Goal: Check status: Check status

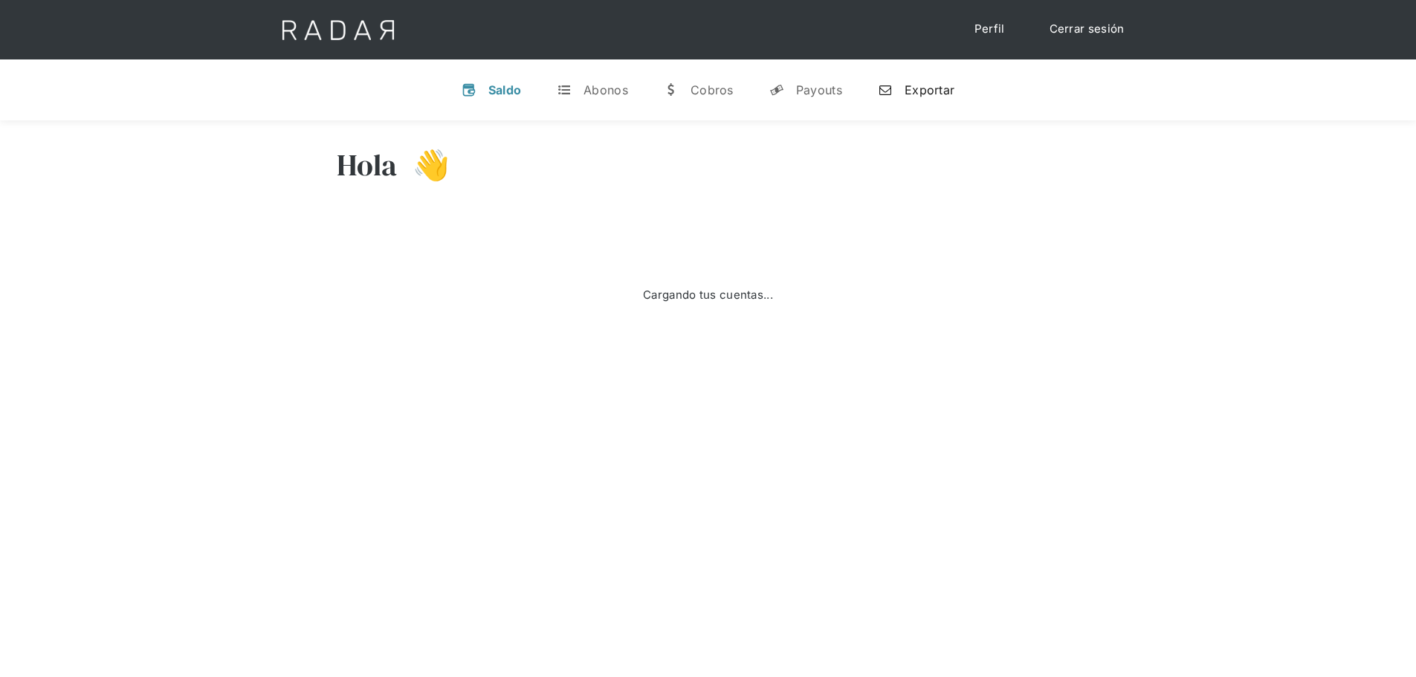
select select "prontopaga"
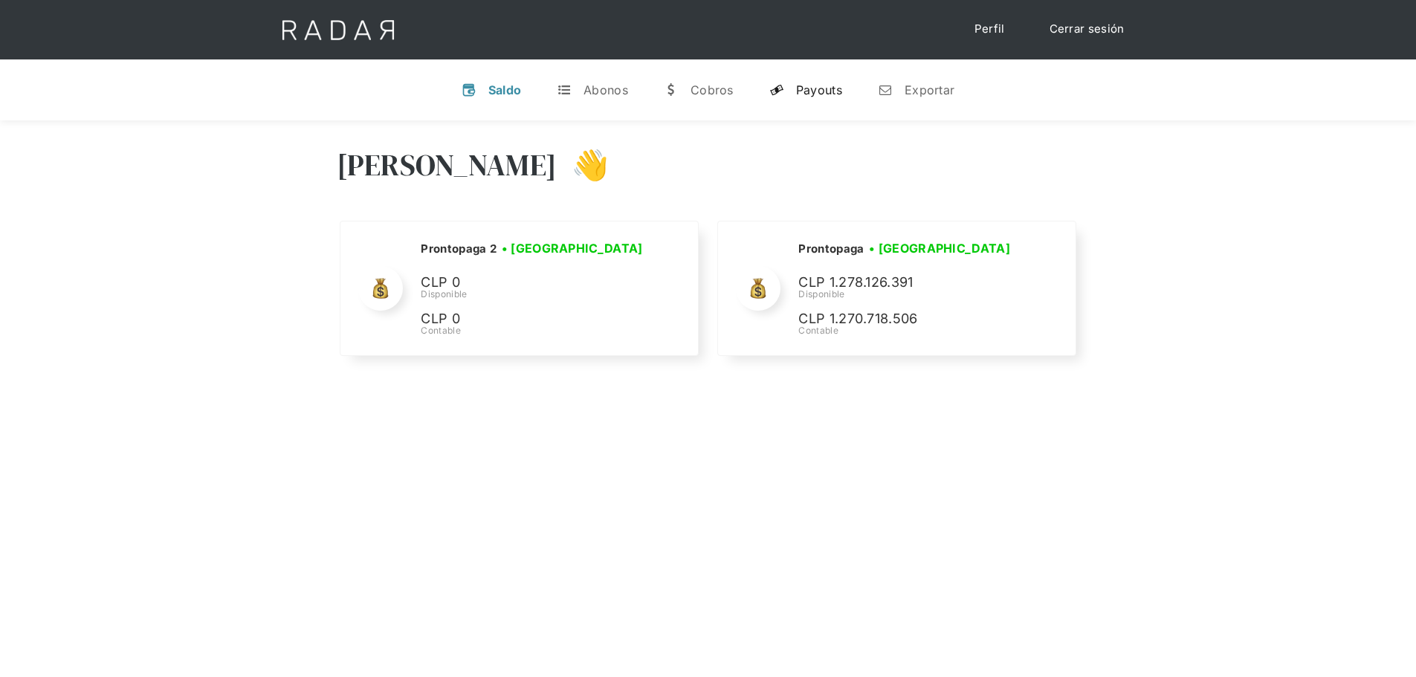
click at [793, 88] on link "y Payouts" at bounding box center [805, 90] width 97 height 39
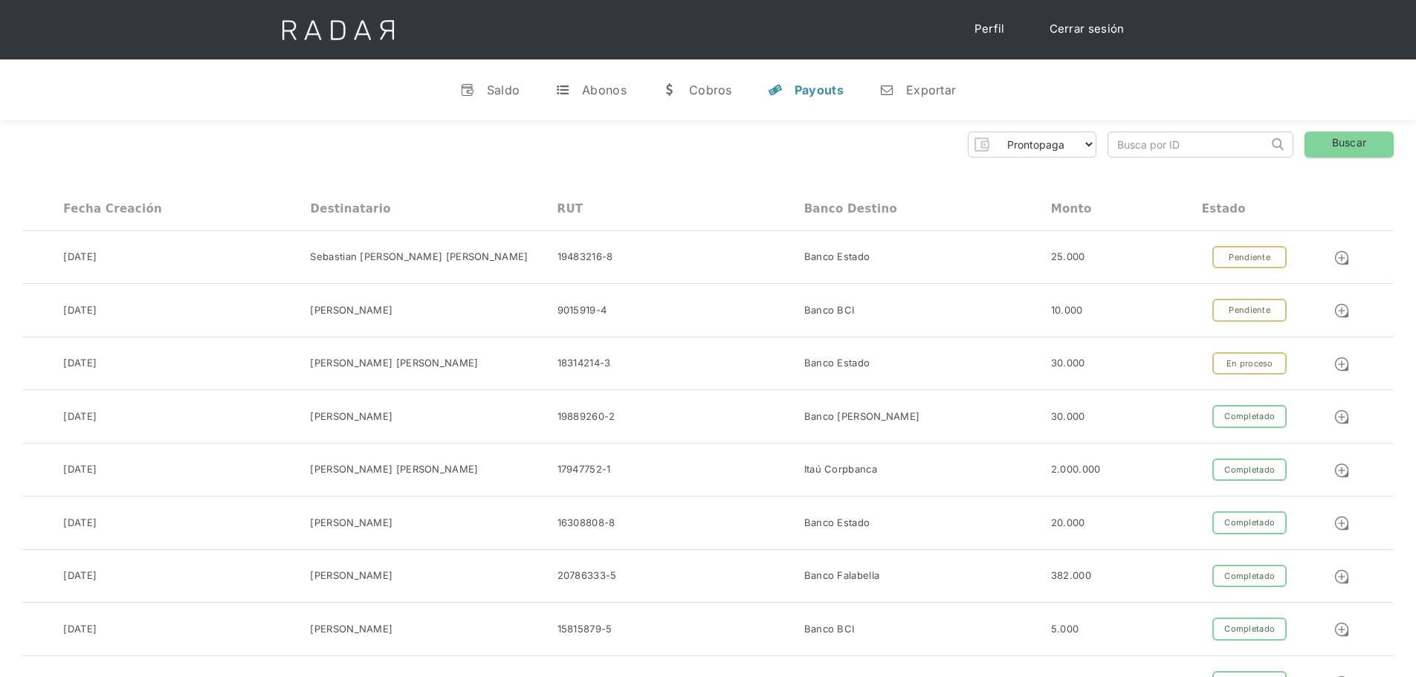
click at [1208, 154] on input "search" at bounding box center [1188, 144] width 160 height 25
paste input "ba3fe1c0-fe55-4ac6-a3a7-a73e7b324491"
click at [1333, 140] on link "Buscar" at bounding box center [1349, 145] width 89 height 26
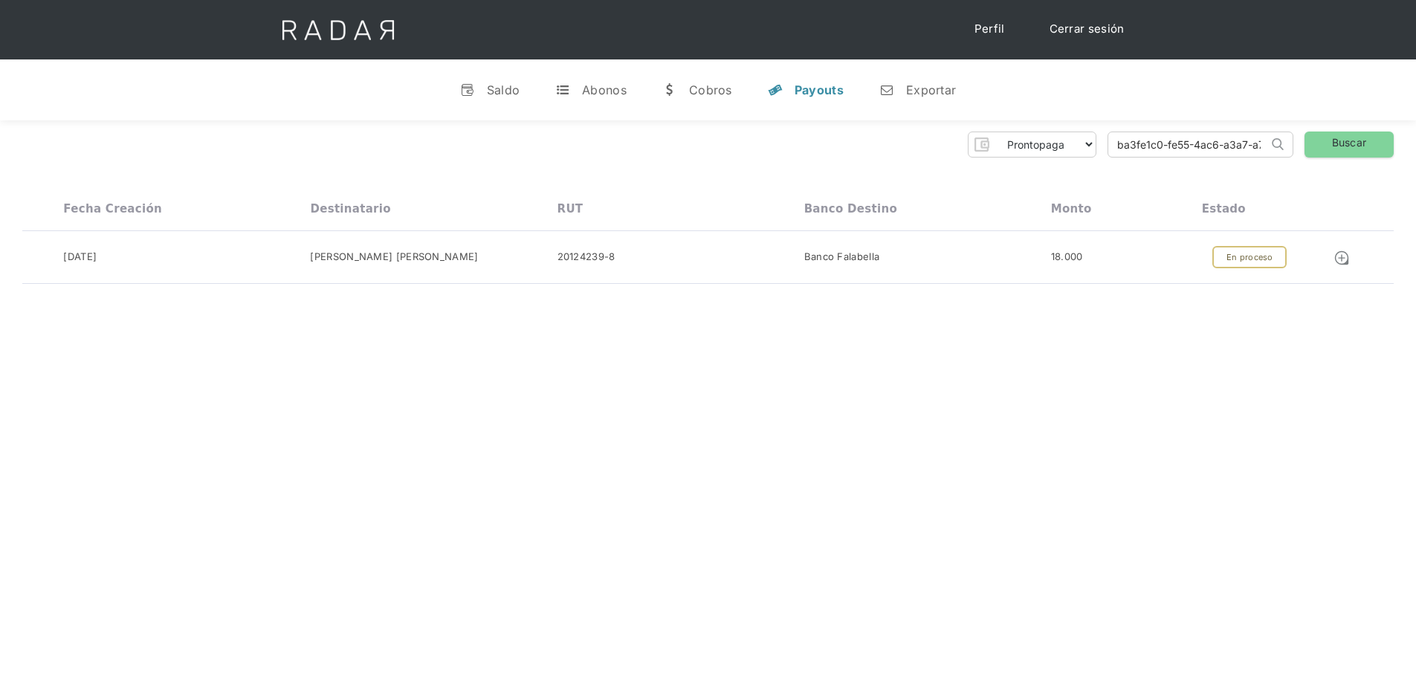
click at [1168, 143] on input "ba3fe1c0-fe55-4ac6-a3a7-a73e7b324491" at bounding box center [1188, 144] width 160 height 25
paste input "9a2987cb-826b-48df-8eb9-e08b70b51f6f"
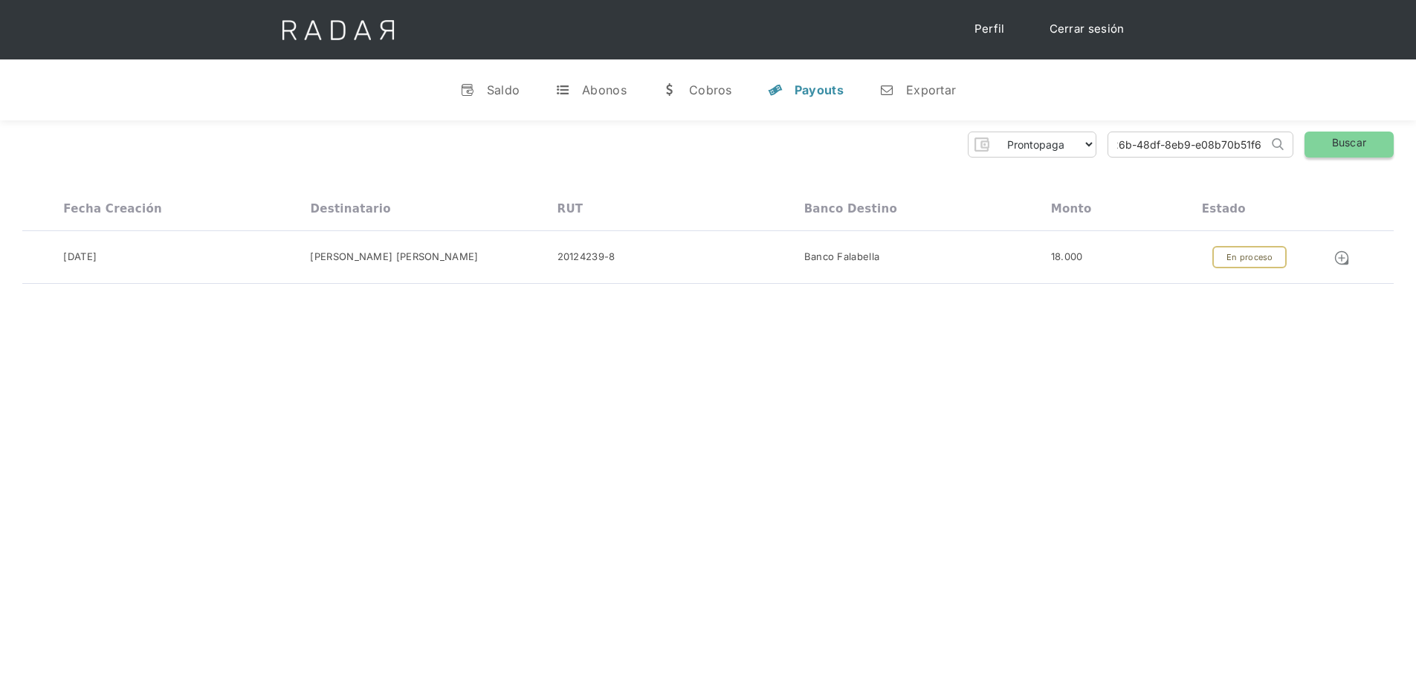
click at [1331, 148] on link "Buscar" at bounding box center [1349, 145] width 89 height 26
click at [1151, 149] on input "9a2987cb-826b-48df-8eb9-e08b70b51f6f" at bounding box center [1188, 144] width 160 height 25
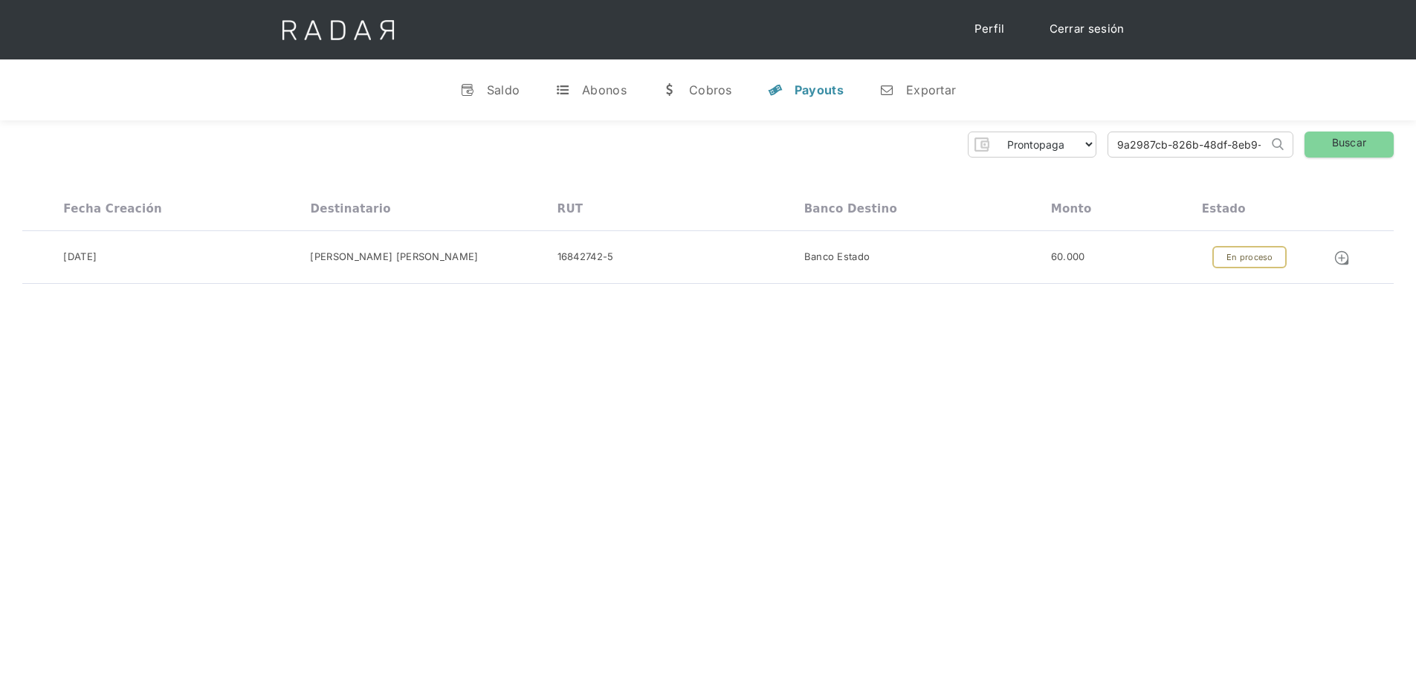
click at [1151, 149] on input "9a2987cb-826b-48df-8eb9-e08b70b51f6f" at bounding box center [1188, 144] width 160 height 25
paste input "17393c6c-204d-433a-b012-198dcb94cad"
type input "17393c6c-204d-433a-b012-198dcb94cadf"
click at [1333, 145] on link "Buscar" at bounding box center [1349, 145] width 89 height 26
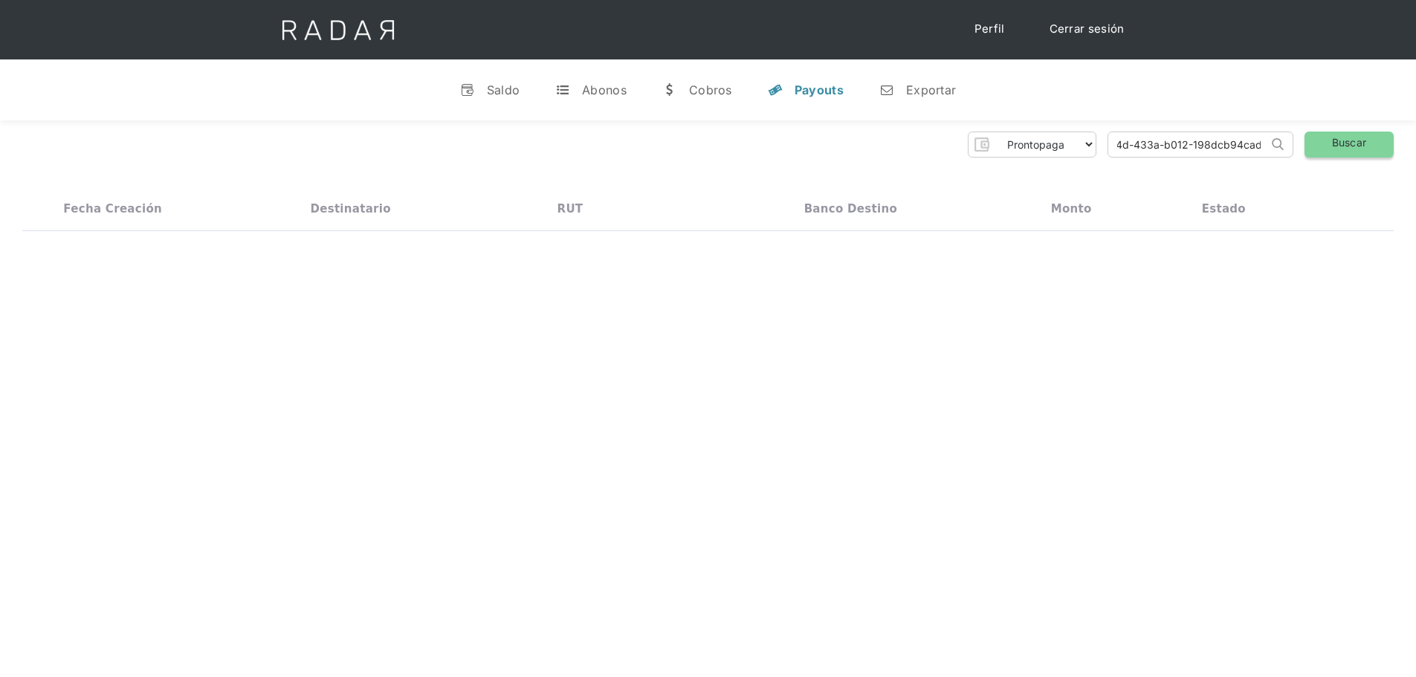
scroll to position [0, 0]
